Goal: Go to known website: Go to known website

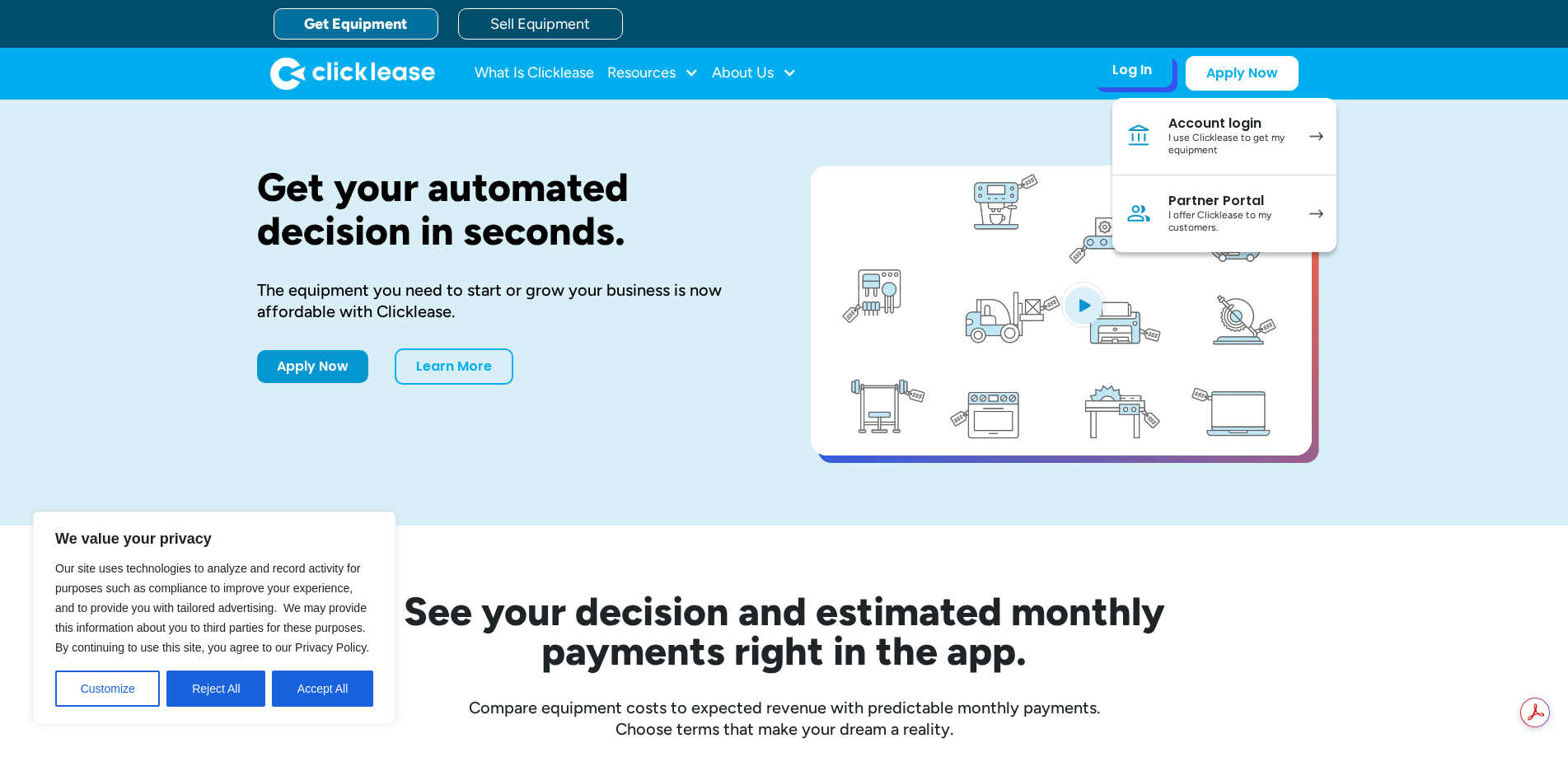
click at [1202, 143] on div "I use Clicklease to get my equipment" at bounding box center [1230, 145] width 125 height 26
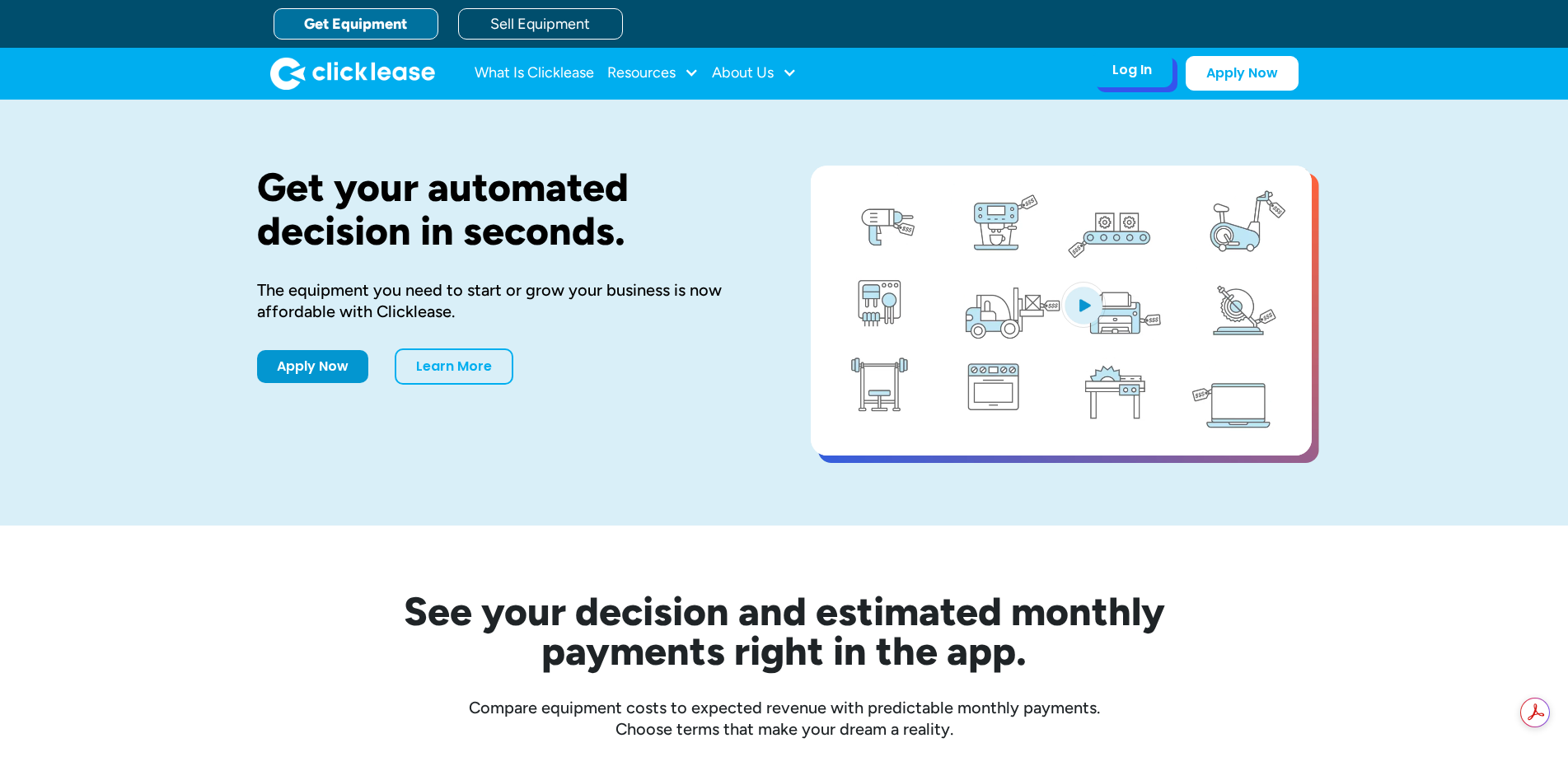
click at [1127, 78] on div "Log In" at bounding box center [1133, 70] width 40 height 17
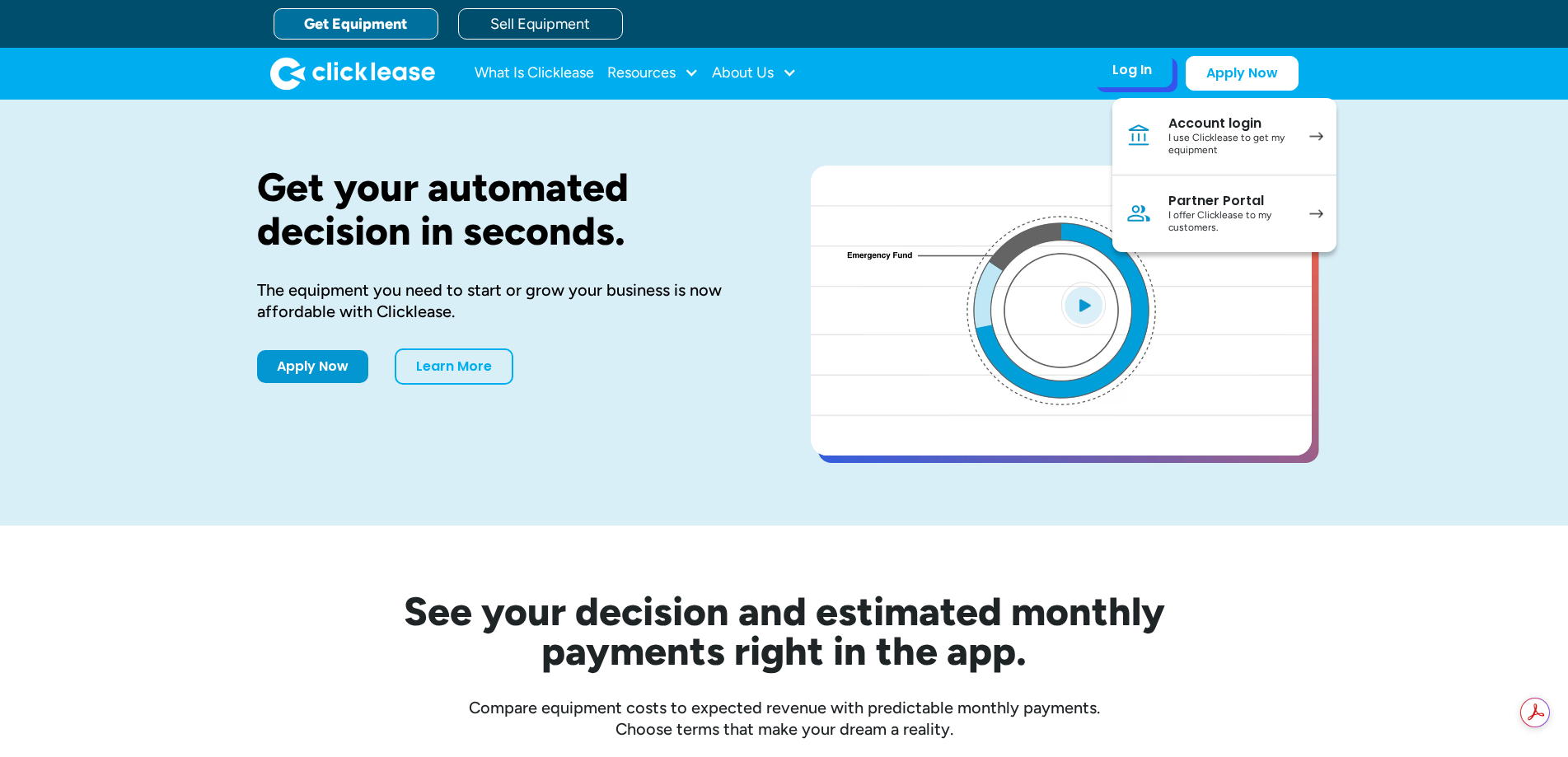
click at [1180, 196] on div "Partner Portal" at bounding box center [1230, 201] width 125 height 17
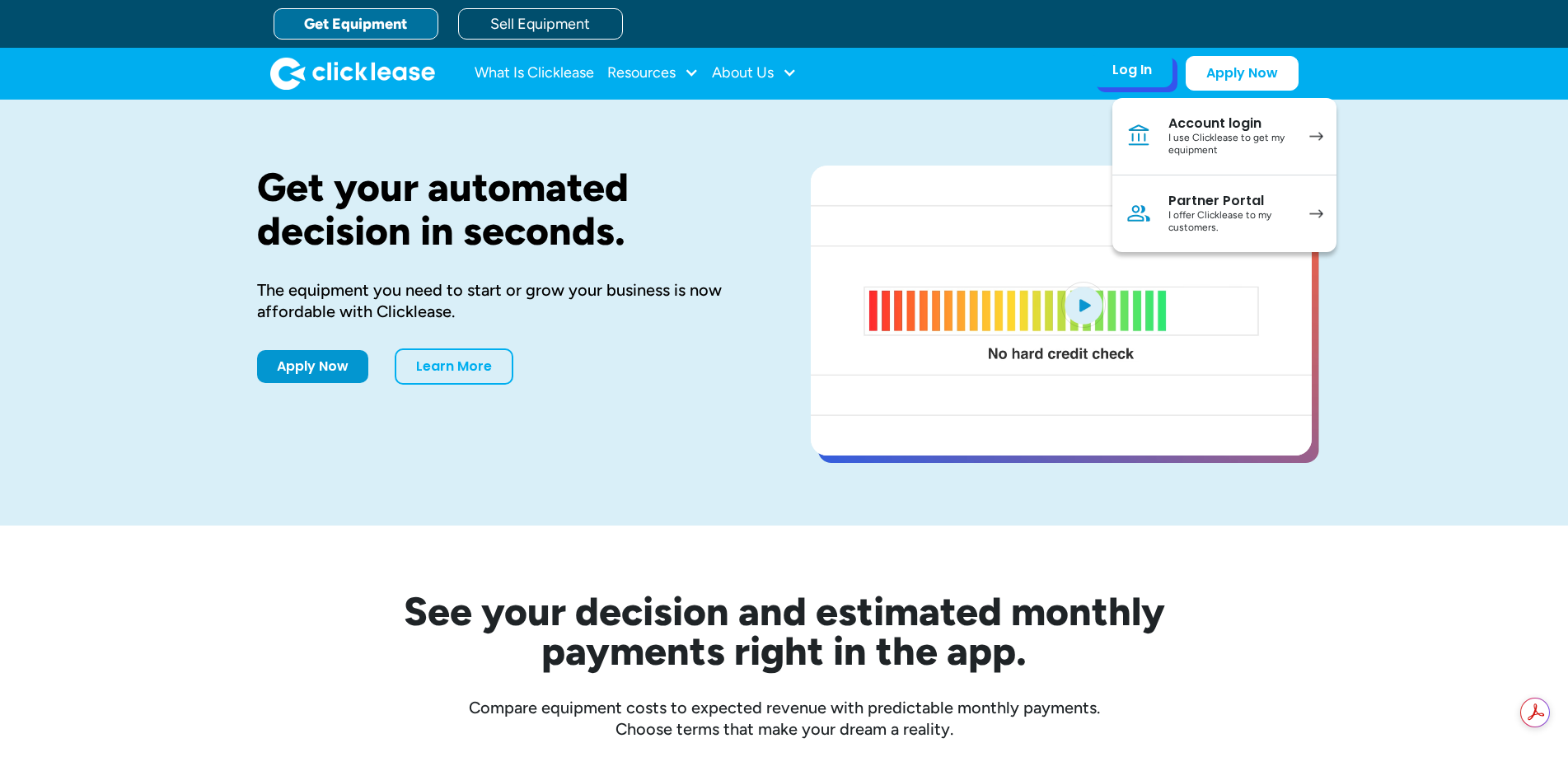
click at [1180, 196] on div "Partner Portal" at bounding box center [1230, 201] width 125 height 17
